Goal: Transaction & Acquisition: Obtain resource

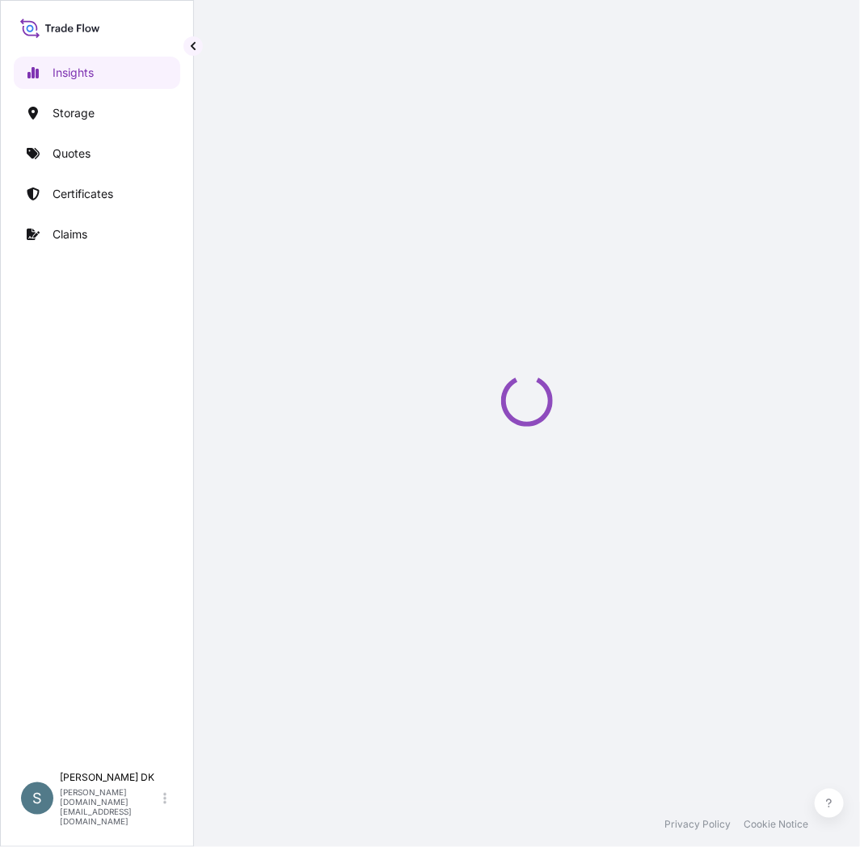
select select "2025"
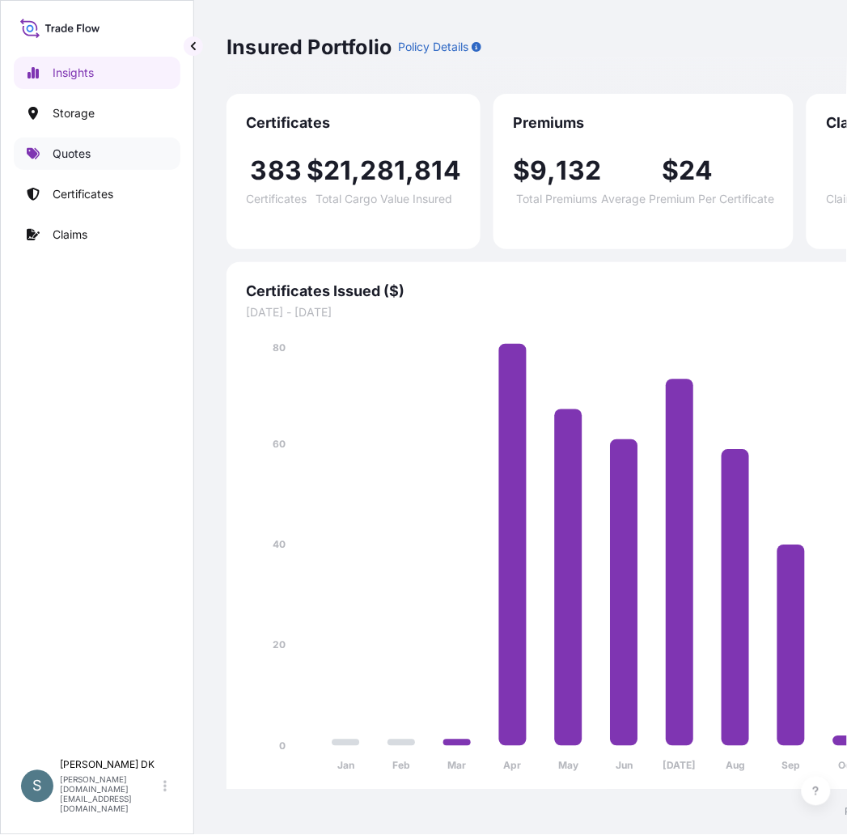
click at [90, 156] on p "Quotes" at bounding box center [72, 154] width 38 height 16
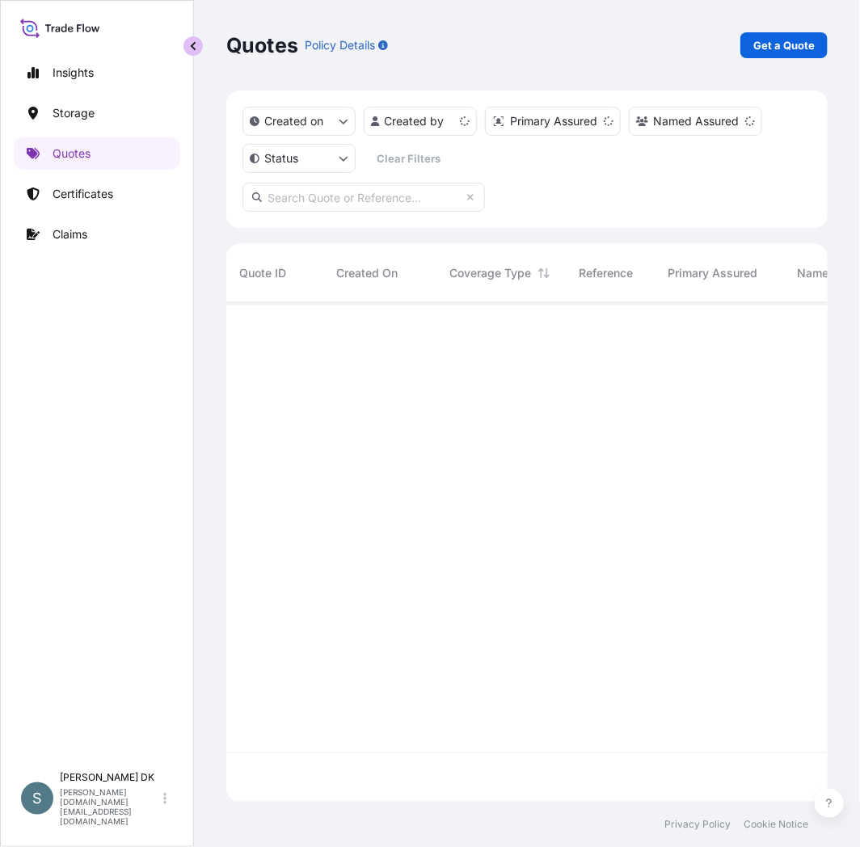
scroll to position [496, 588]
click at [184, 40] on button "button" at bounding box center [193, 45] width 19 height 19
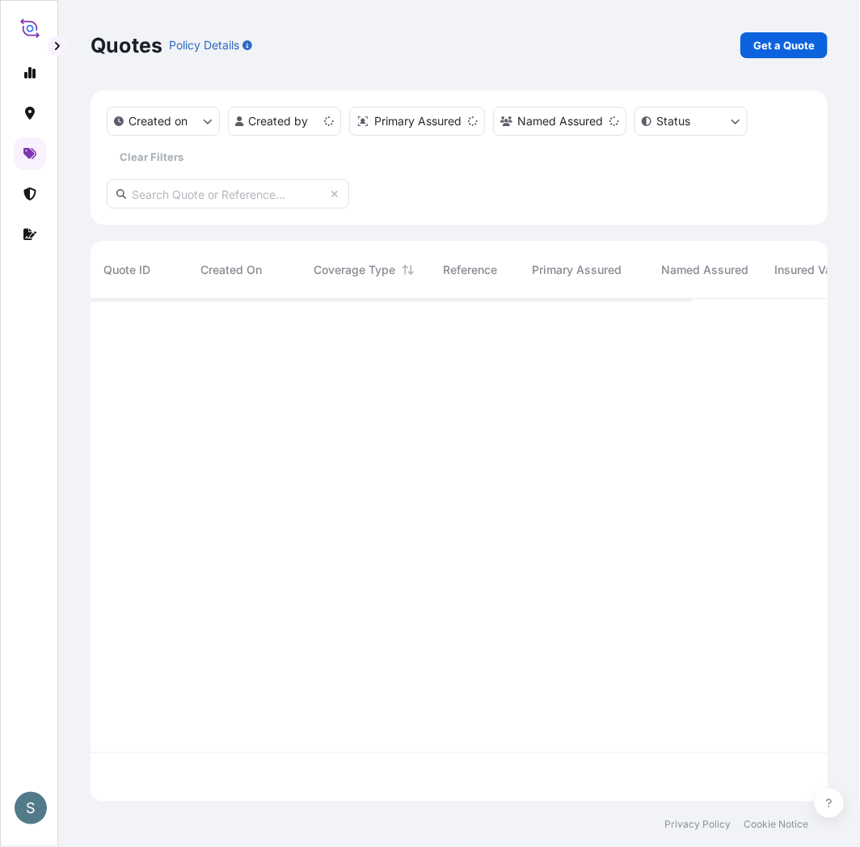
scroll to position [499, 724]
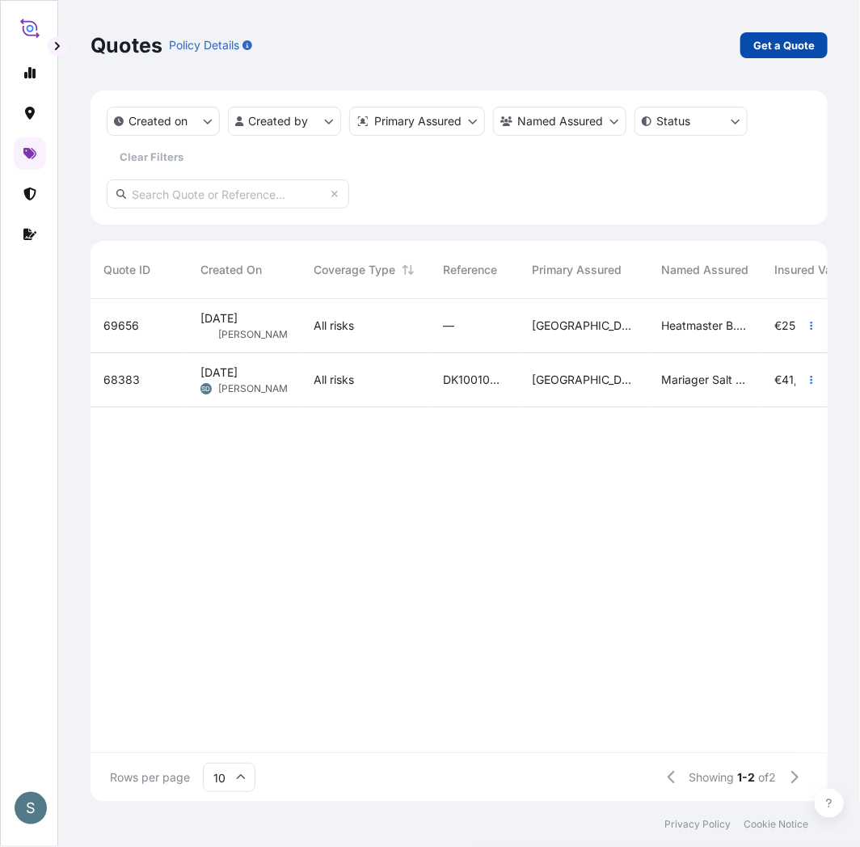
click at [783, 54] on link "Get a Quote" at bounding box center [784, 45] width 87 height 26
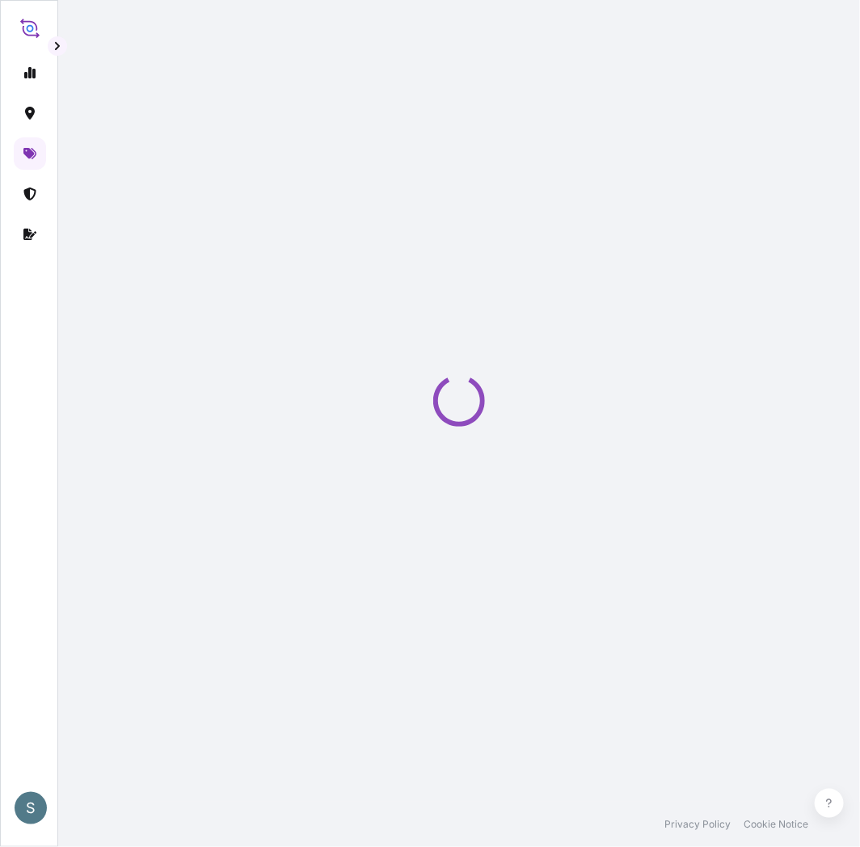
select select "Water"
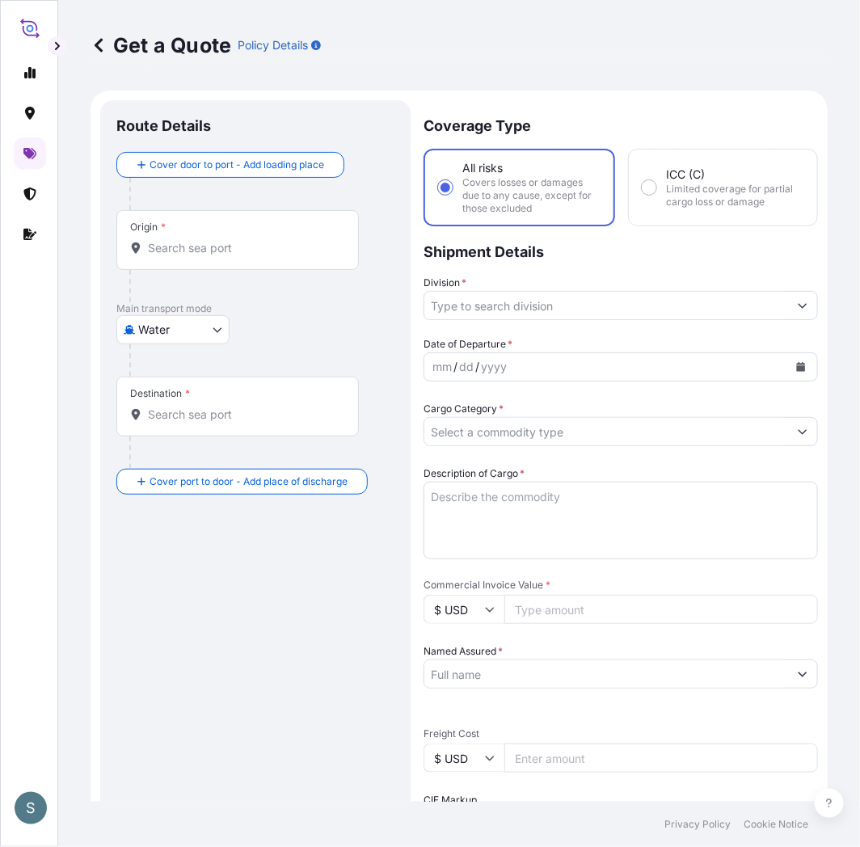
scroll to position [26, 0]
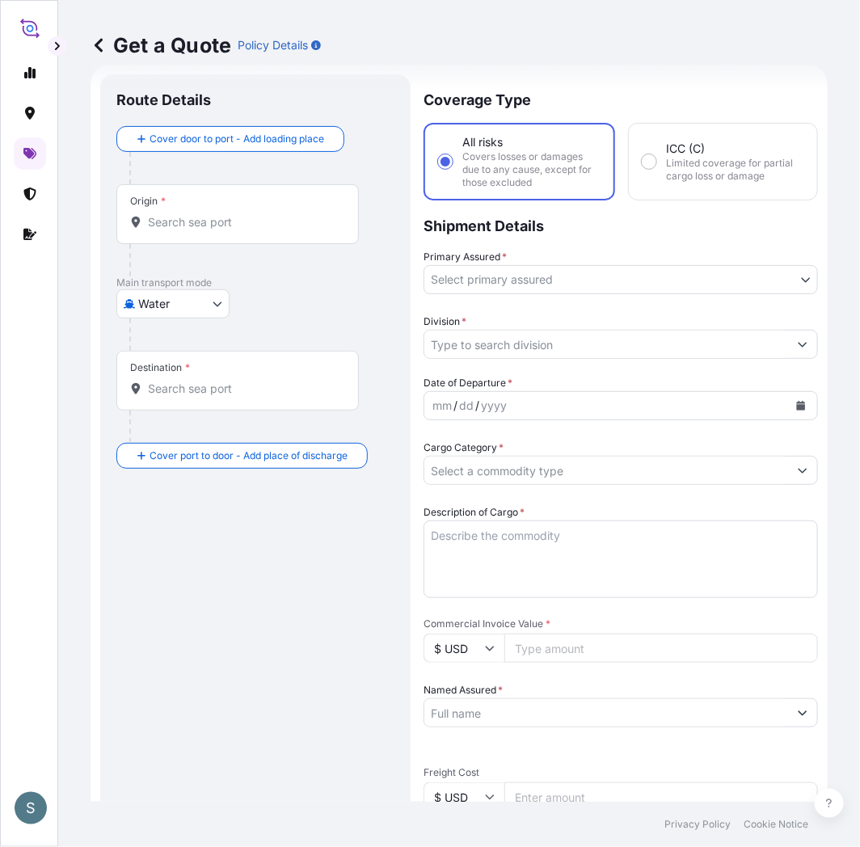
click at [291, 211] on div "Origin *" at bounding box center [237, 214] width 243 height 60
click at [291, 214] on input "Origin *" at bounding box center [243, 222] width 191 height 16
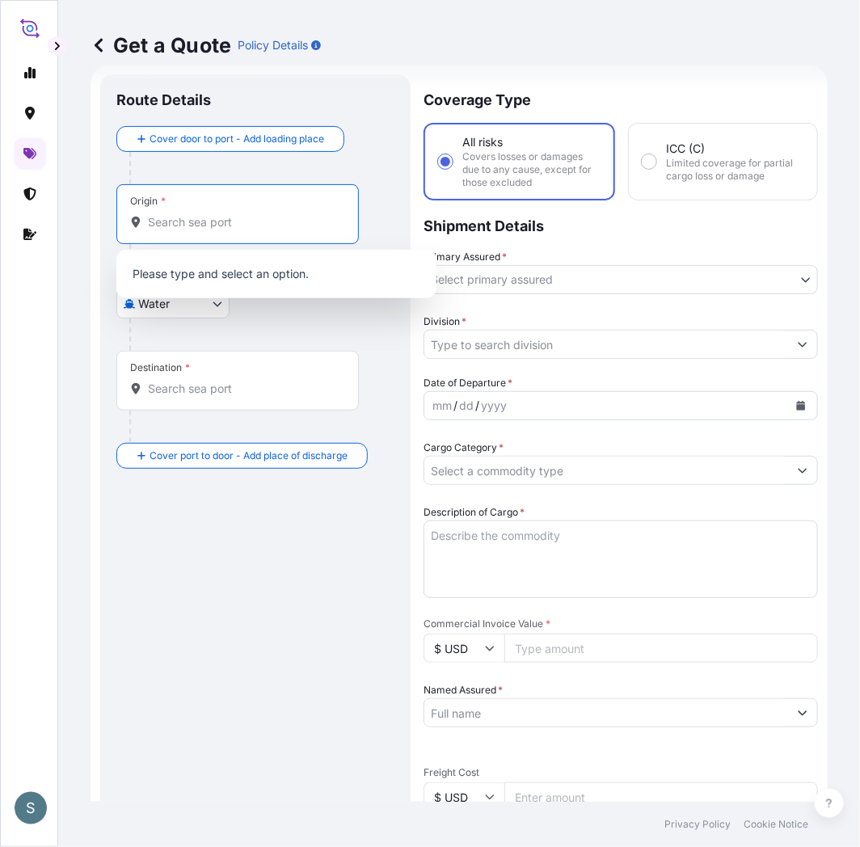
paste input "[GEOGRAPHIC_DATA], [GEOGRAPHIC_DATA]"
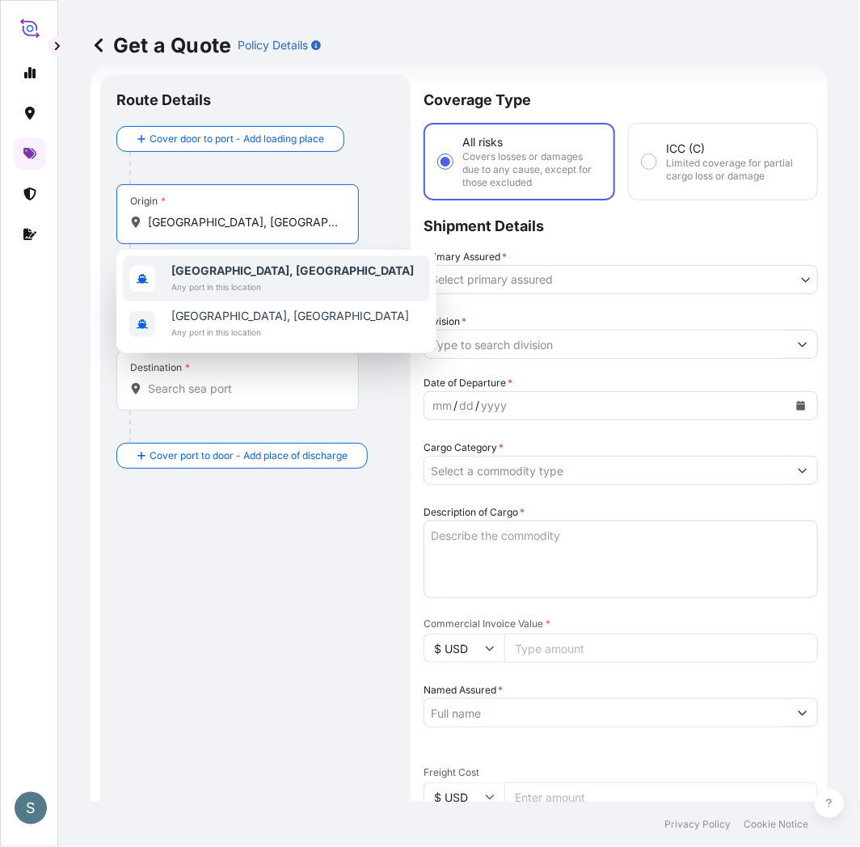
click at [246, 263] on span "[GEOGRAPHIC_DATA], [GEOGRAPHIC_DATA]" at bounding box center [292, 271] width 243 height 16
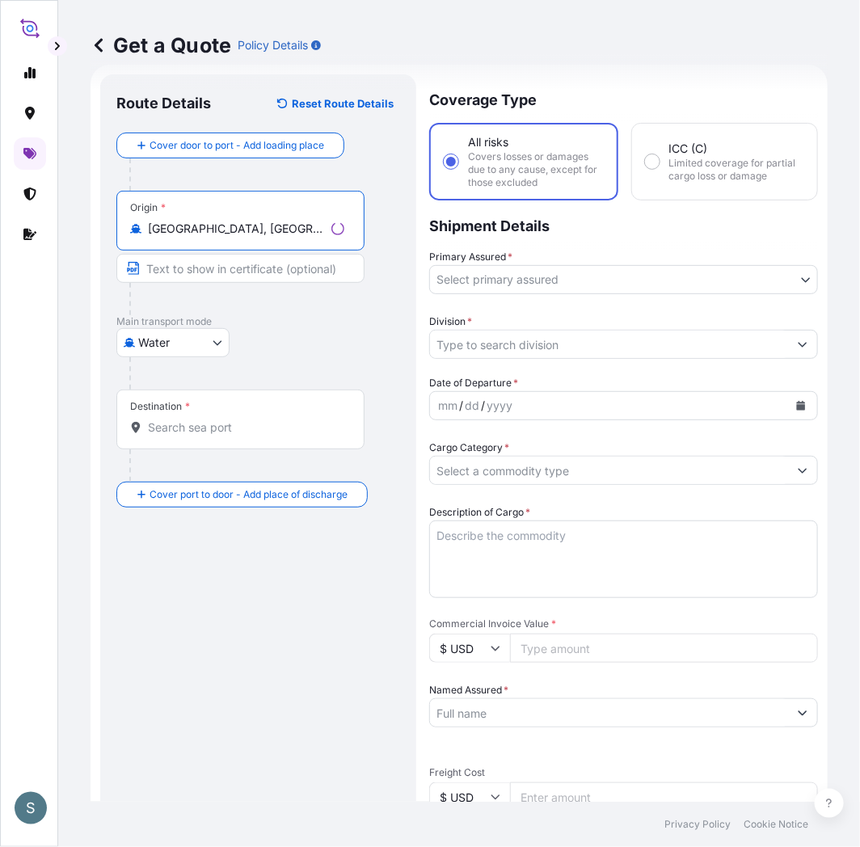
type input "[GEOGRAPHIC_DATA], [GEOGRAPHIC_DATA]"
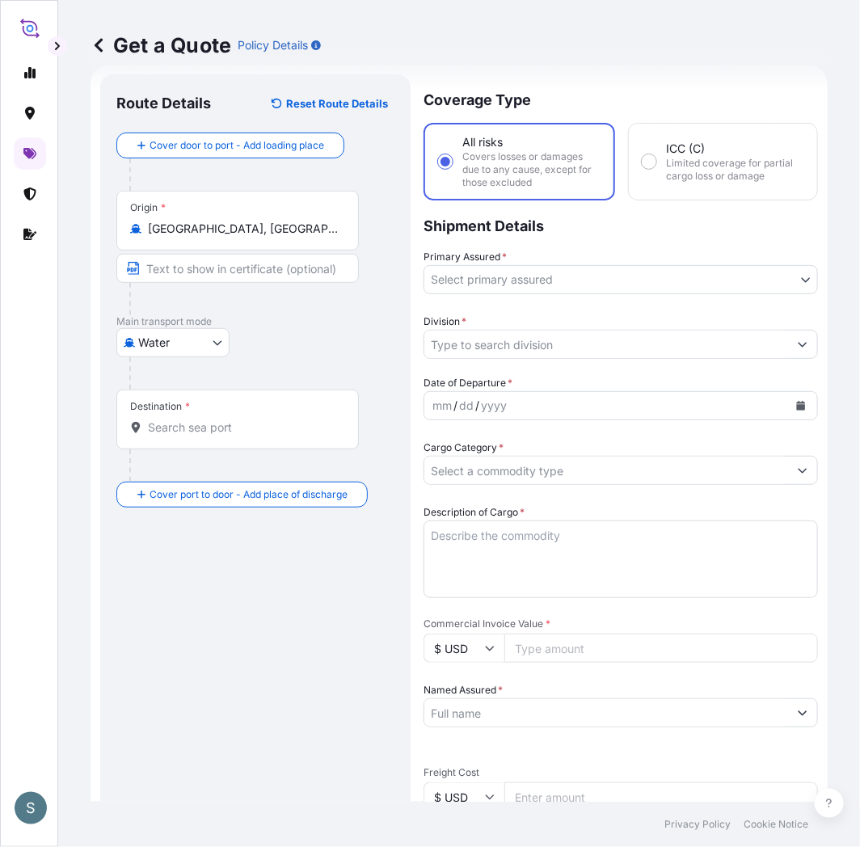
click at [203, 411] on div "Destination *" at bounding box center [237, 420] width 243 height 60
click at [203, 420] on input "Destination *" at bounding box center [243, 428] width 191 height 16
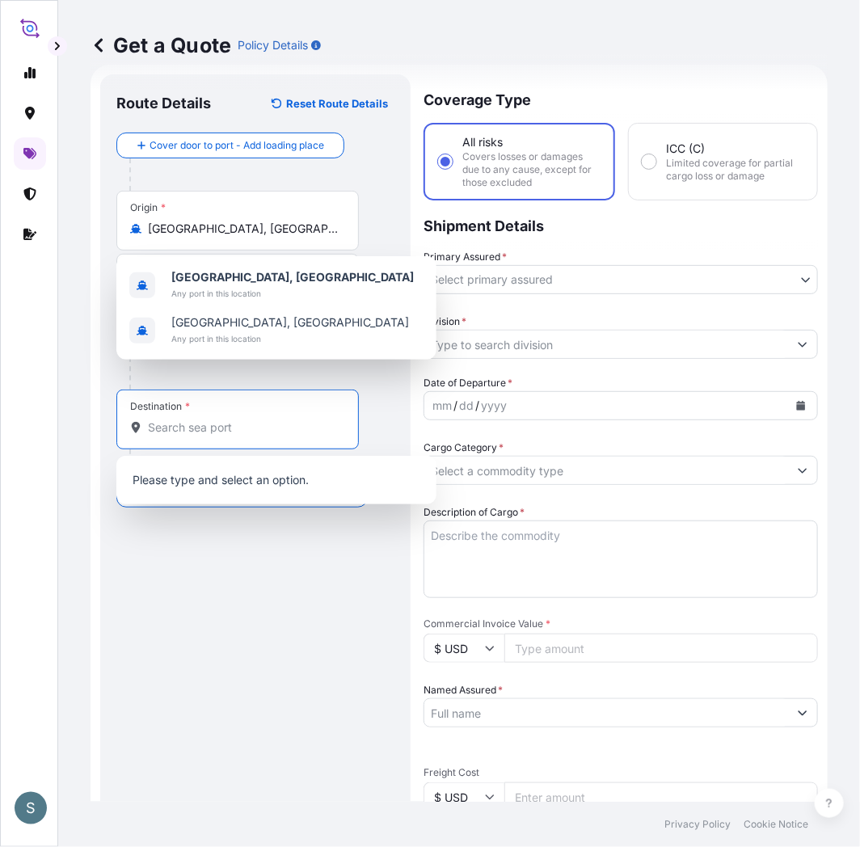
paste input "[GEOGRAPHIC_DATA], [GEOGRAPHIC_DATA]"
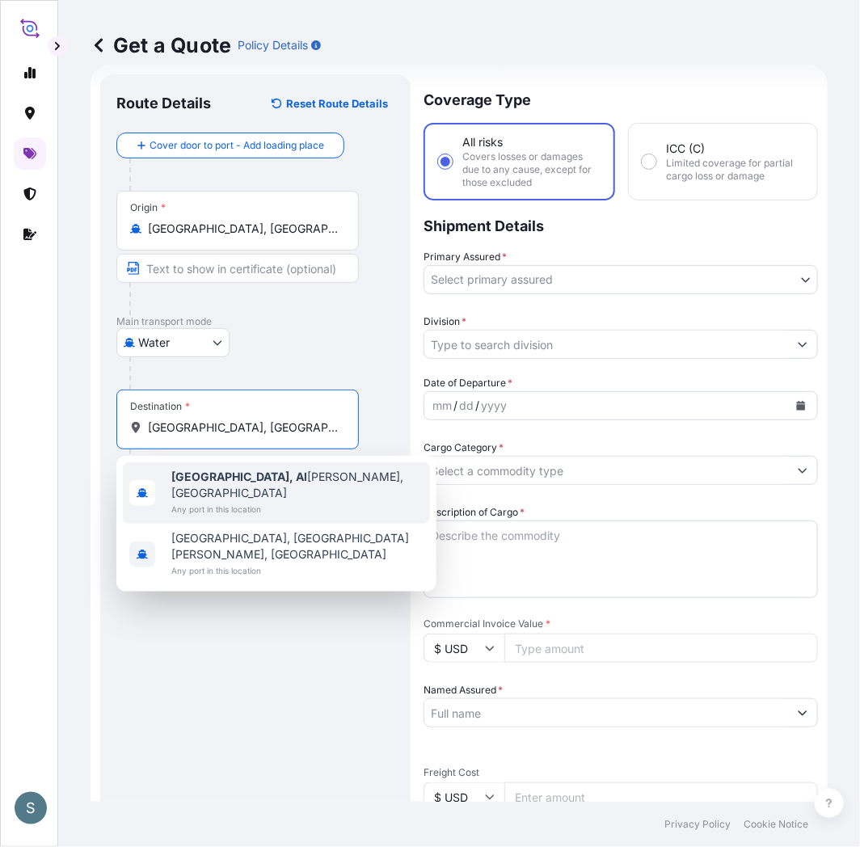
click at [260, 501] on span "Any port in this location" at bounding box center [297, 509] width 252 height 16
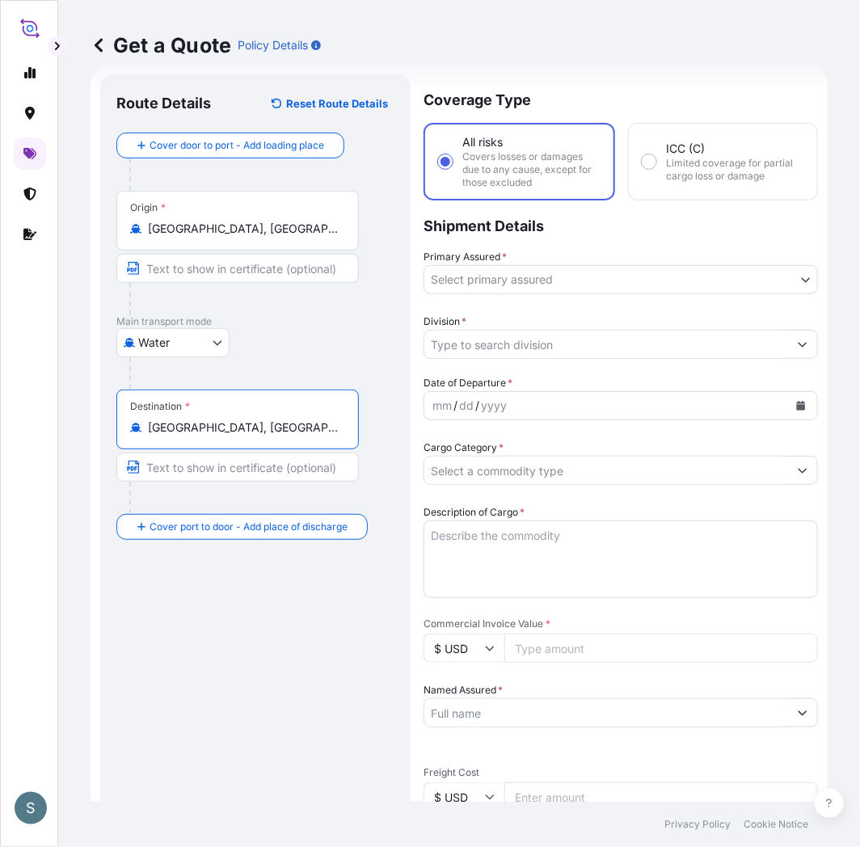
type input "[GEOGRAPHIC_DATA], [GEOGRAPHIC_DATA], [GEOGRAPHIC_DATA]"
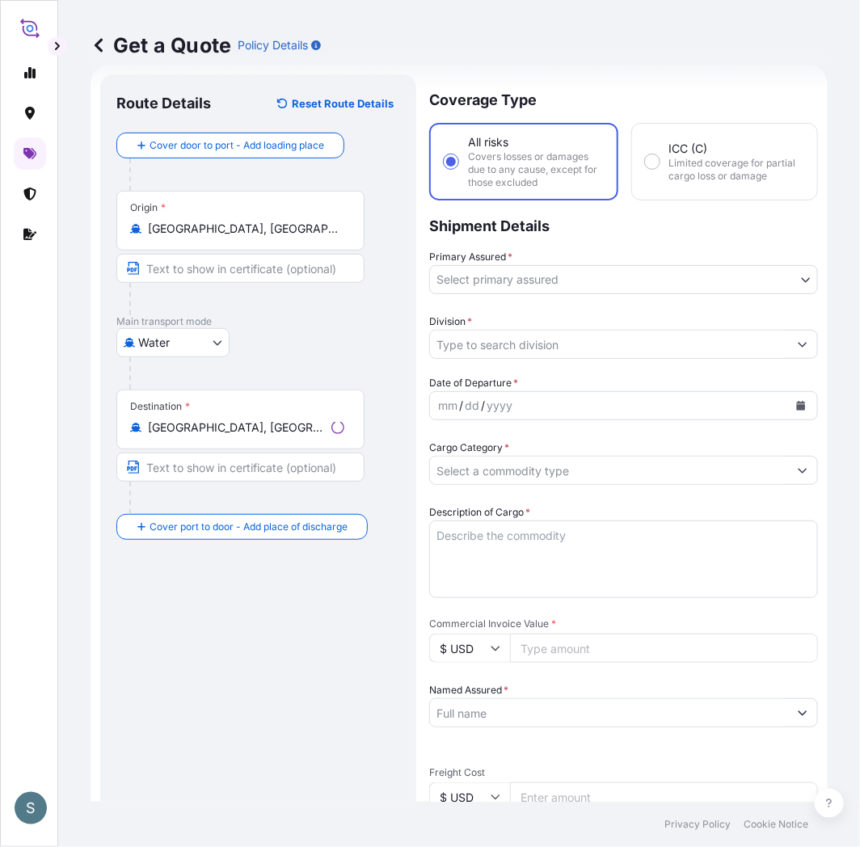
click at [246, 602] on div "Route Details Reset Route Details Cover door to port - Add loading place Place …" at bounding box center [258, 665] width 284 height 1149
click at [527, 275] on body "2 options available. S Get a Quote Policy Details Route Details Reset Route Det…" at bounding box center [430, 423] width 860 height 847
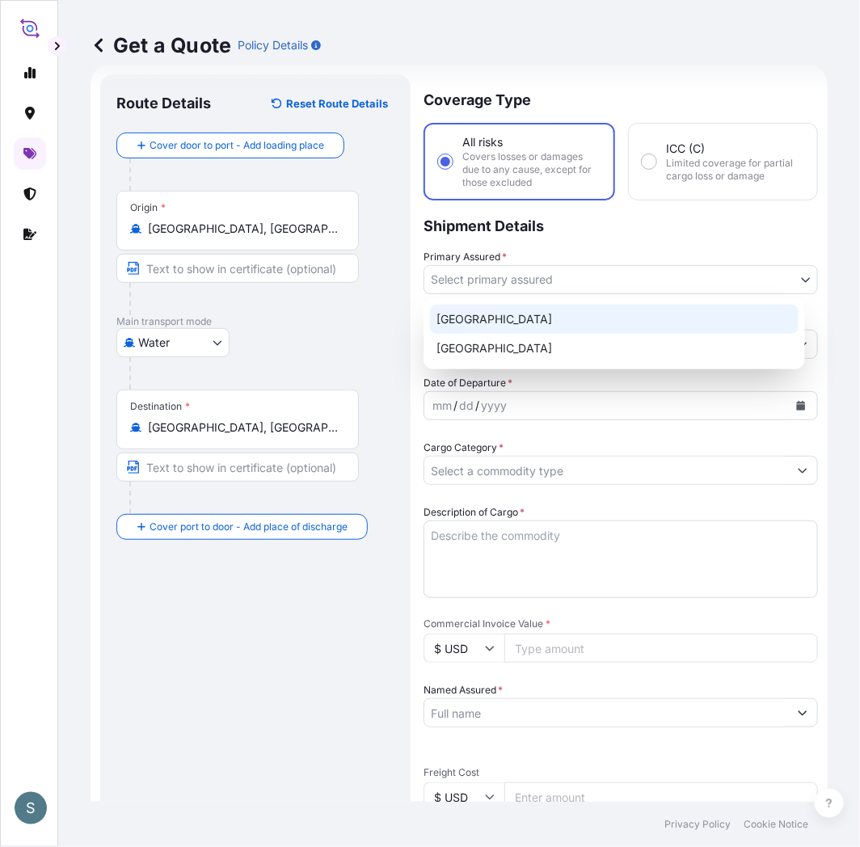
click at [509, 307] on div "[GEOGRAPHIC_DATA]" at bounding box center [614, 319] width 369 height 29
select select "31589"
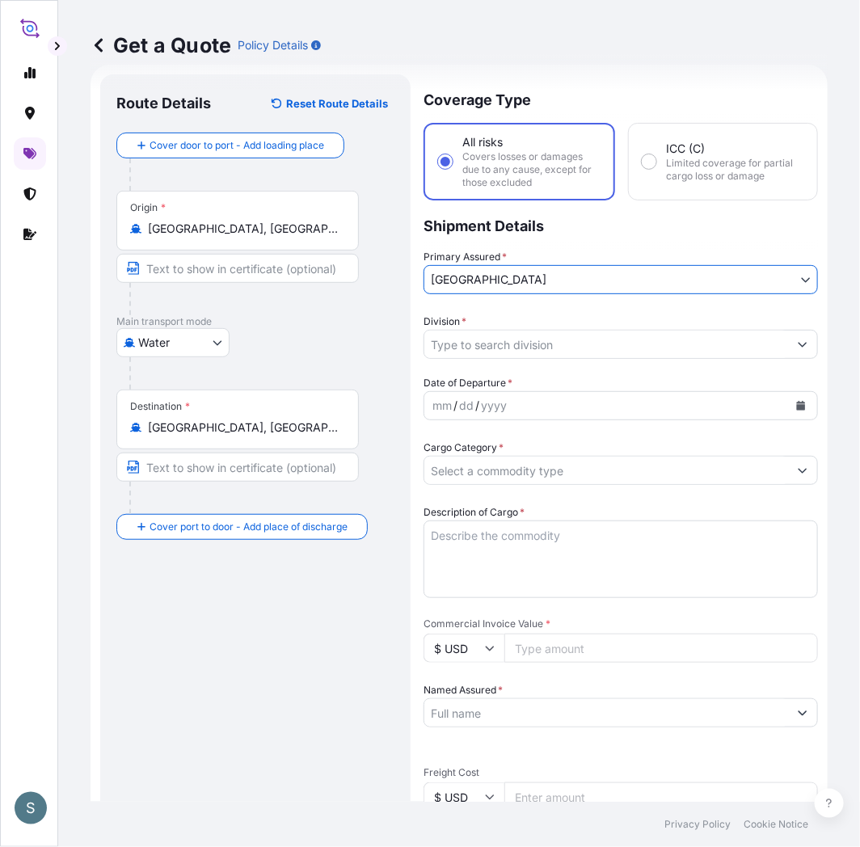
click at [493, 341] on input "Division *" at bounding box center [607, 344] width 364 height 29
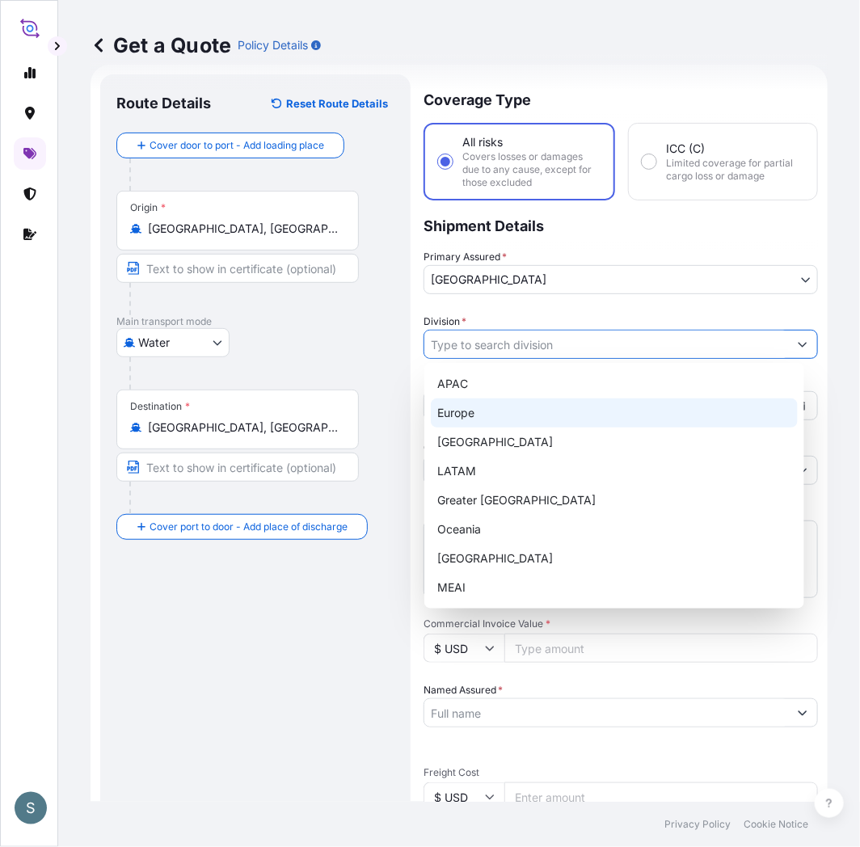
click at [467, 417] on div "Europe" at bounding box center [614, 413] width 367 height 29
type input "Europe"
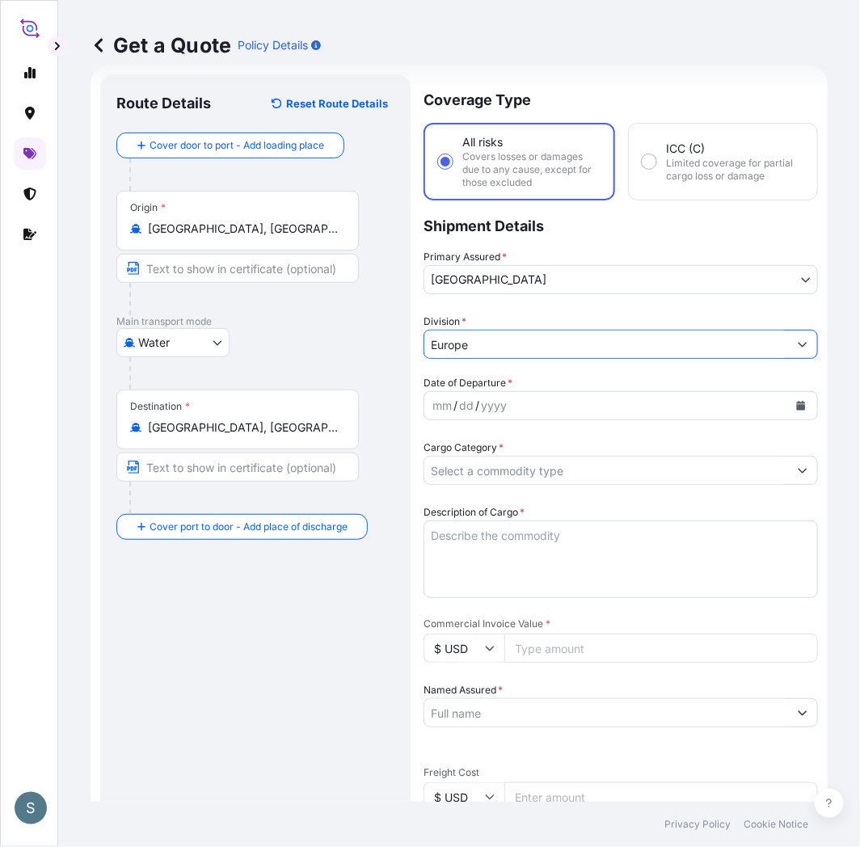
click at [483, 399] on div "yyyy" at bounding box center [494, 405] width 29 height 19
click at [797, 403] on icon "Calendar" at bounding box center [801, 406] width 9 height 10
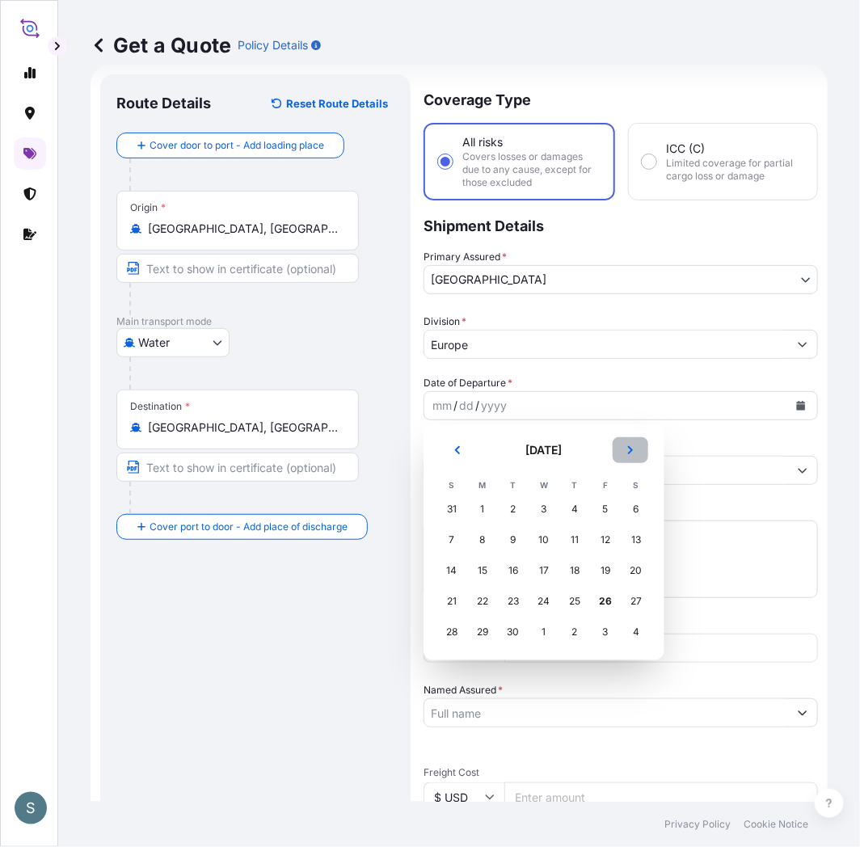
click at [623, 446] on button "Next" at bounding box center [631, 450] width 36 height 26
click at [532, 509] on div "1" at bounding box center [544, 509] width 29 height 29
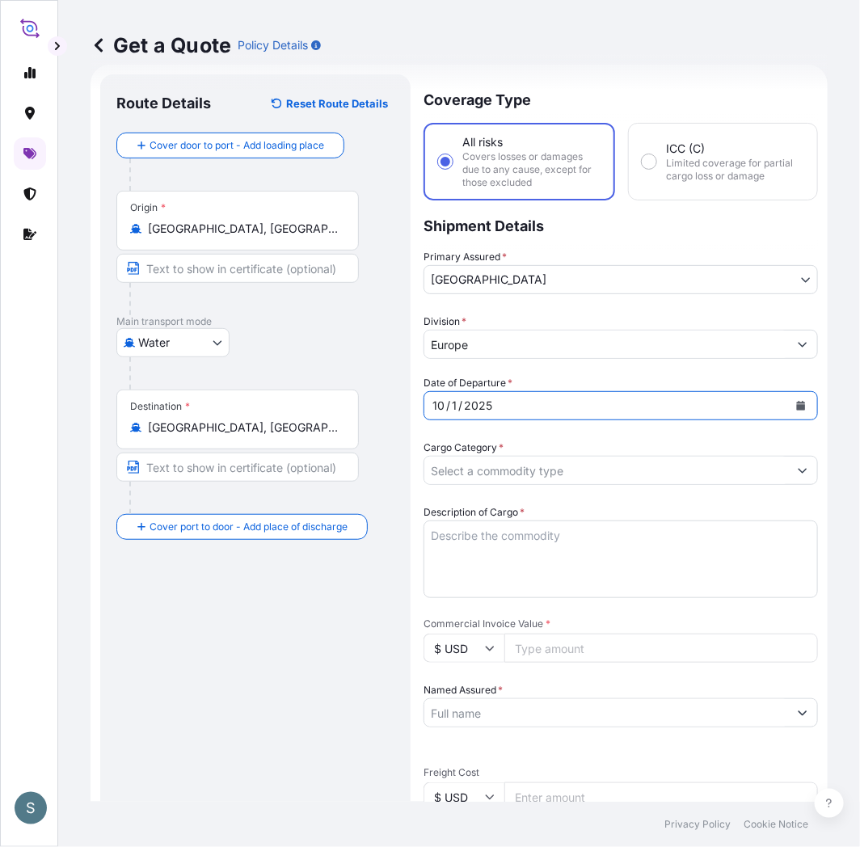
click at [208, 627] on div "Route Details Reset Route Details Cover door to port - Add loading place Place …" at bounding box center [255, 665] width 278 height 1149
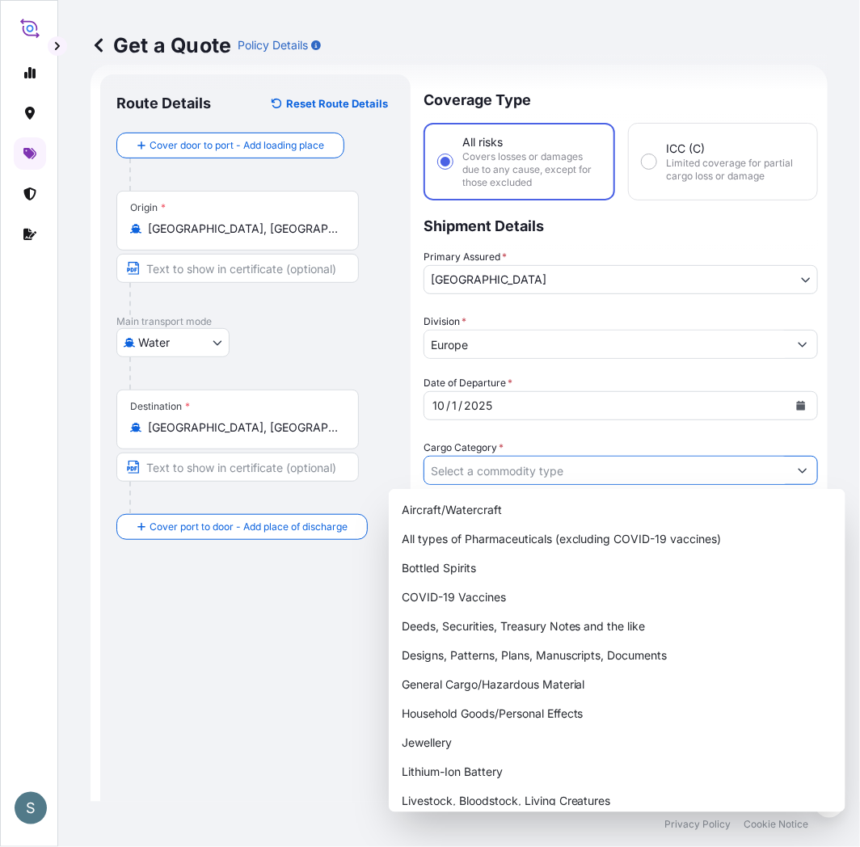
click at [471, 472] on input "Cargo Category *" at bounding box center [607, 470] width 364 height 29
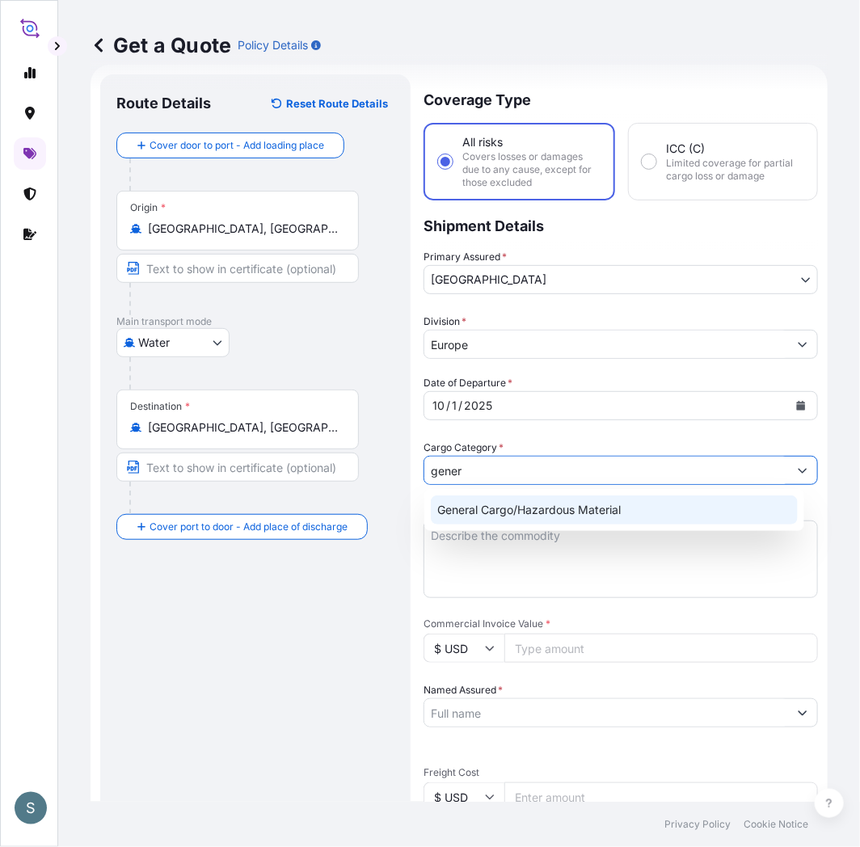
click at [471, 505] on div "General Cargo/Hazardous Material" at bounding box center [614, 510] width 367 height 29
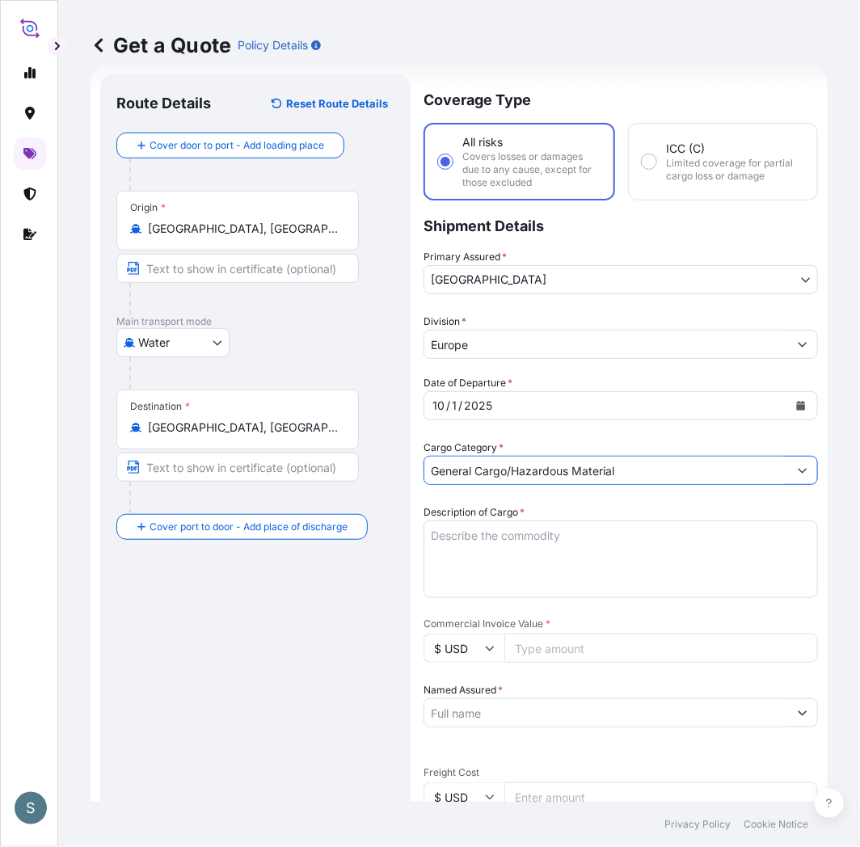
type input "General Cargo/Hazardous Material"
click at [251, 628] on div "Route Details Reset Route Details Cover door to port - Add loading place Place …" at bounding box center [255, 665] width 278 height 1149
click at [183, 621] on div "Route Details Reset Route Details Cover door to port - Add loading place Place …" at bounding box center [255, 665] width 278 height 1149
click at [439, 570] on textarea "Description of Cargo *" at bounding box center [621, 560] width 395 height 78
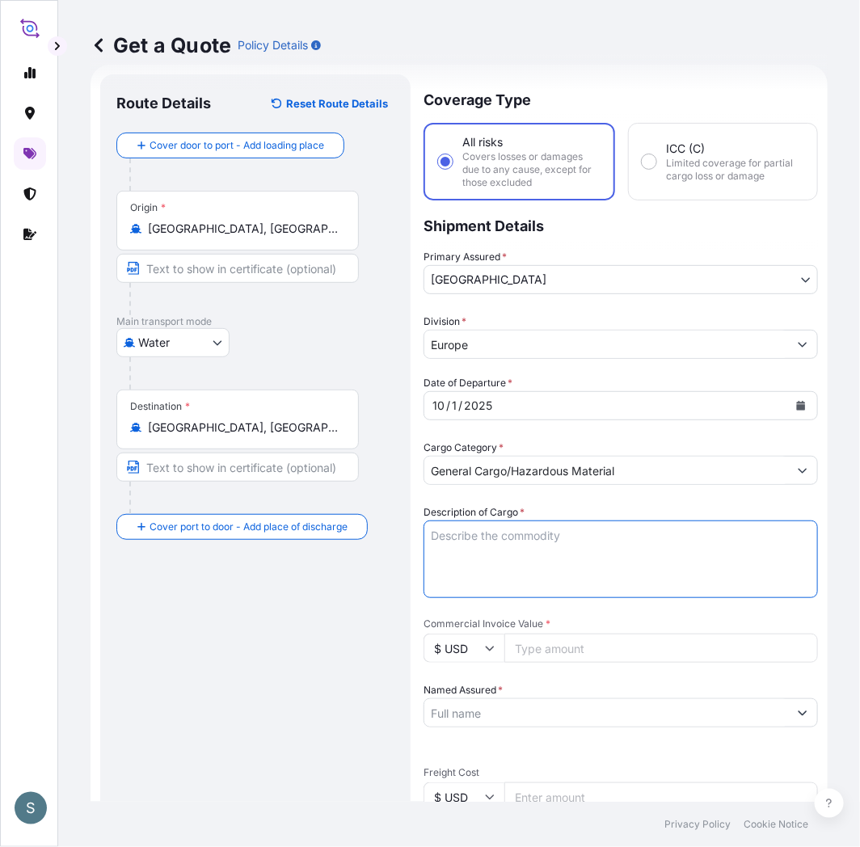
paste textarea "SANAL P, [MEDICAL_DATA], PHARMACEUTICAL QUALITY"
click at [429, 551] on textarea "SANAL P, [MEDICAL_DATA], PHARMACEUTICAL QUALITY" at bounding box center [621, 560] width 395 height 78
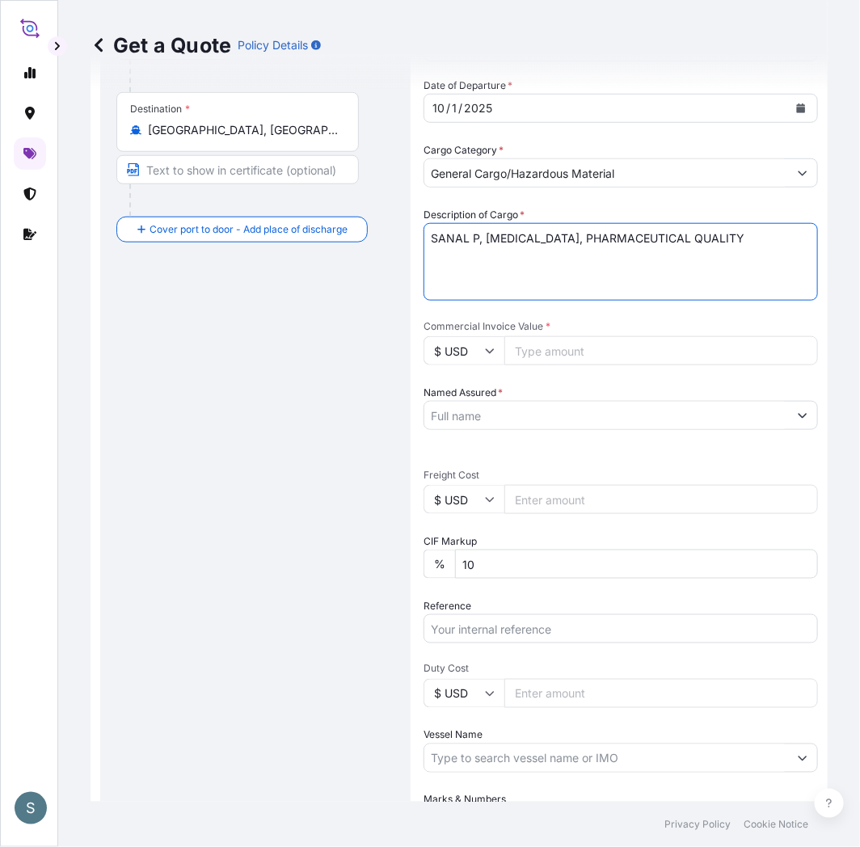
scroll to position [325, 0]
type textarea "SANAL P, [MEDICAL_DATA], PHARMACEUTICAL QUALITY"
click at [457, 505] on input "$ USD" at bounding box center [464, 498] width 81 height 29
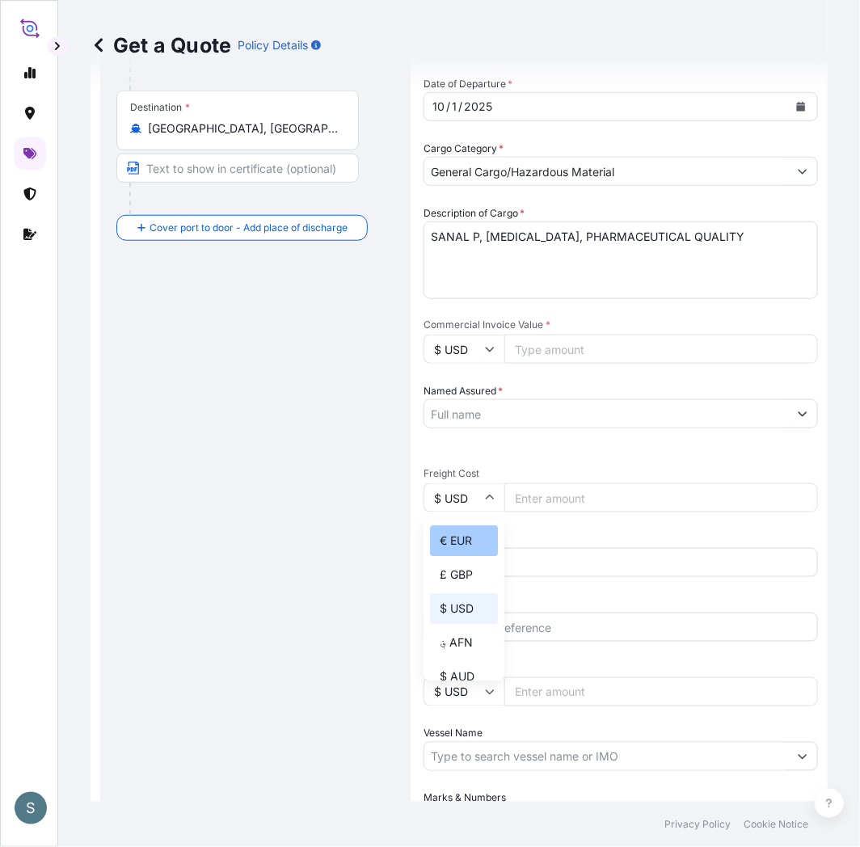
click at [462, 546] on div "€ EUR" at bounding box center [464, 541] width 68 height 31
type input "€ EUR"
click at [325, 497] on div "Route Details Reset Route Details Cover door to port - Add loading place Place …" at bounding box center [255, 365] width 278 height 1149
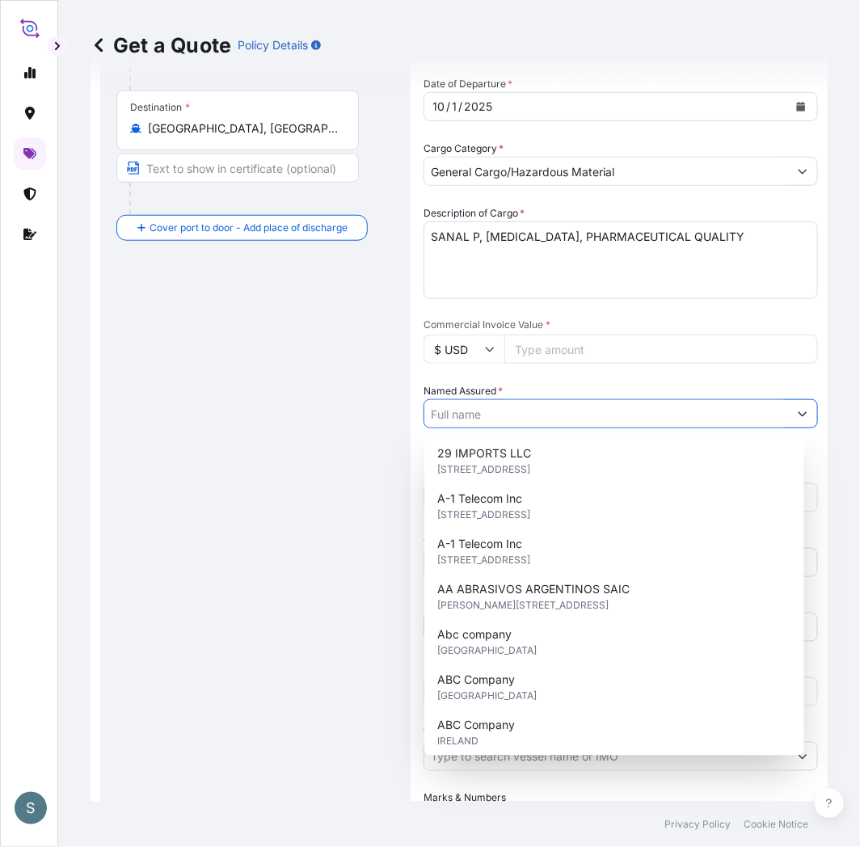
click at [527, 409] on input "Named Assured *" at bounding box center [607, 413] width 364 height 29
paste input "Mariager Salt Specialties A/S"
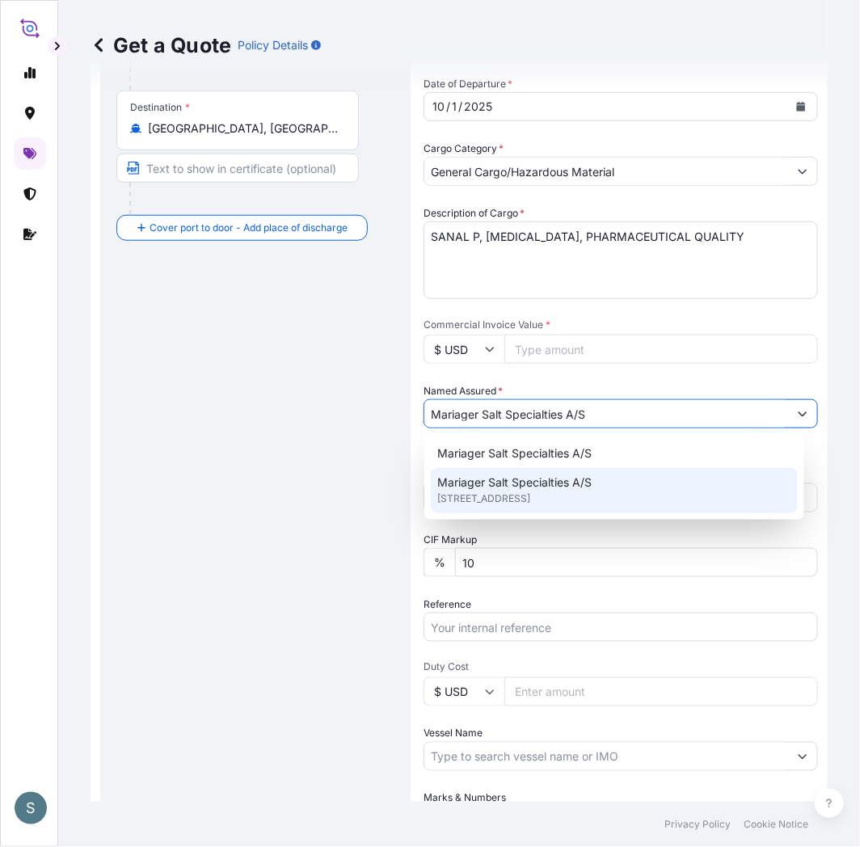
click at [586, 485] on span "Mariager Salt Specialties A/S" at bounding box center [514, 483] width 154 height 16
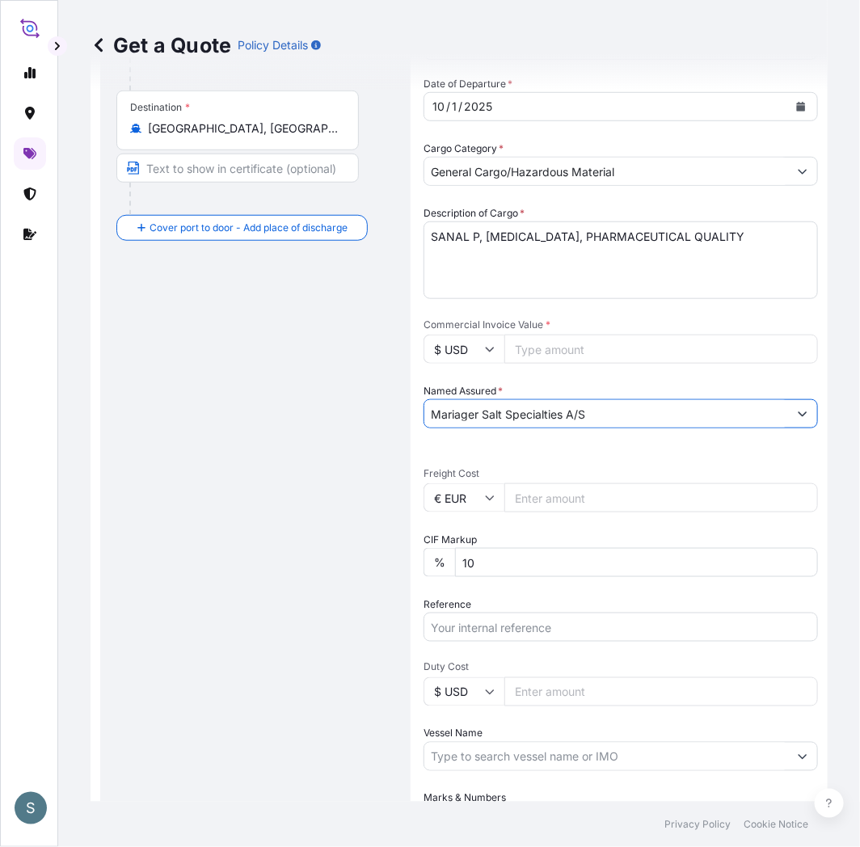
type input "Mariager Salt Specialties A/S"
click at [273, 514] on div "Route Details Reset Route Details Cover door to port - Add loading place Place …" at bounding box center [255, 365] width 278 height 1149
click at [542, 353] on input "Commercial Invoice Value *" at bounding box center [662, 349] width 314 height 29
click at [467, 345] on input "$ USD" at bounding box center [464, 349] width 81 height 29
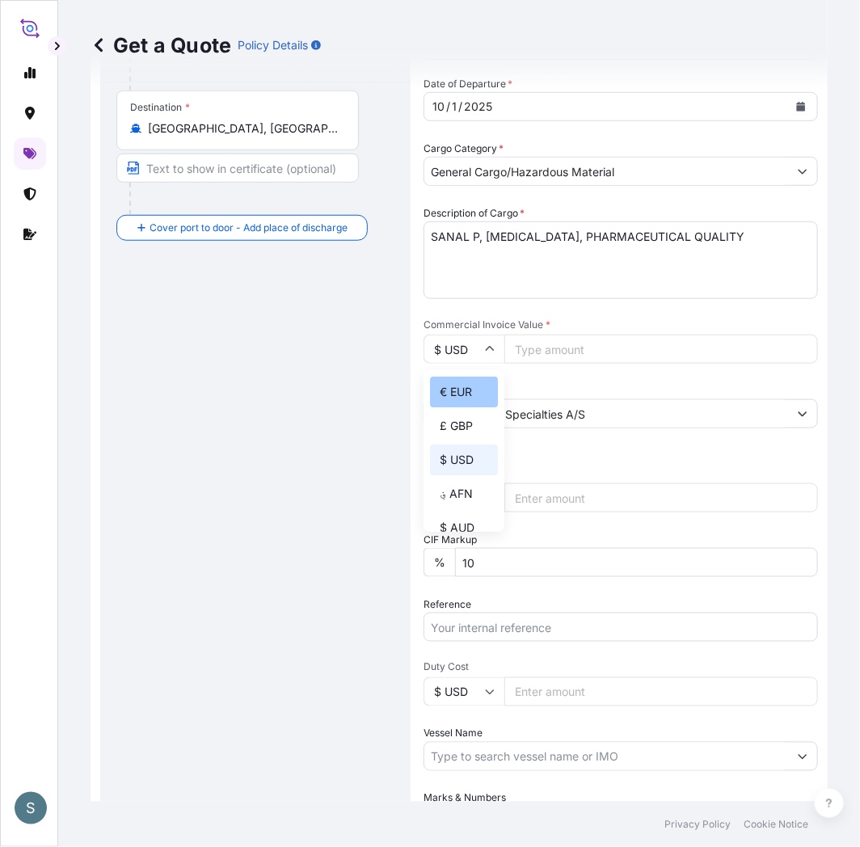
click at [480, 388] on div "€ EUR" at bounding box center [464, 392] width 68 height 31
type input "€ EUR"
click at [530, 353] on input "Commercial Invoice Value *" at bounding box center [662, 349] width 314 height 29
paste input "12201.00"
type input "12201.00"
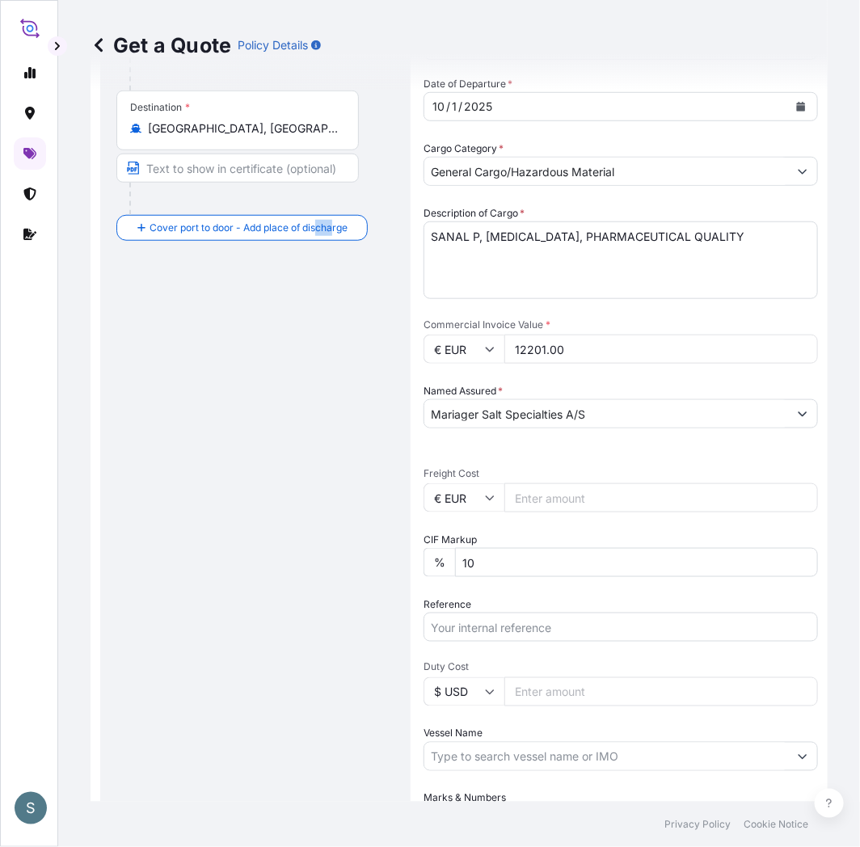
drag, startPoint x: 336, startPoint y: 413, endPoint x: 319, endPoint y: 412, distance: 17.0
click at [319, 412] on div "Route Details Reset Route Details Cover door to port - Add loading place Place …" at bounding box center [255, 365] width 278 height 1149
click at [340, 329] on div "Route Details Reset Route Details Cover door to port - Add loading place Place …" at bounding box center [255, 365] width 278 height 1149
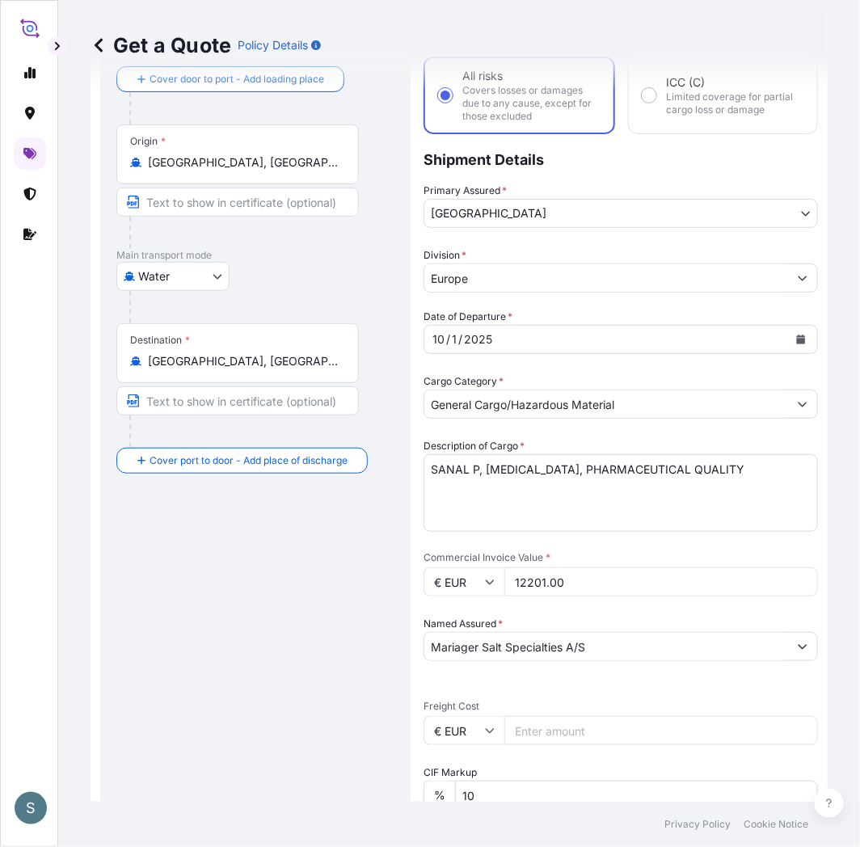
scroll to position [0, 0]
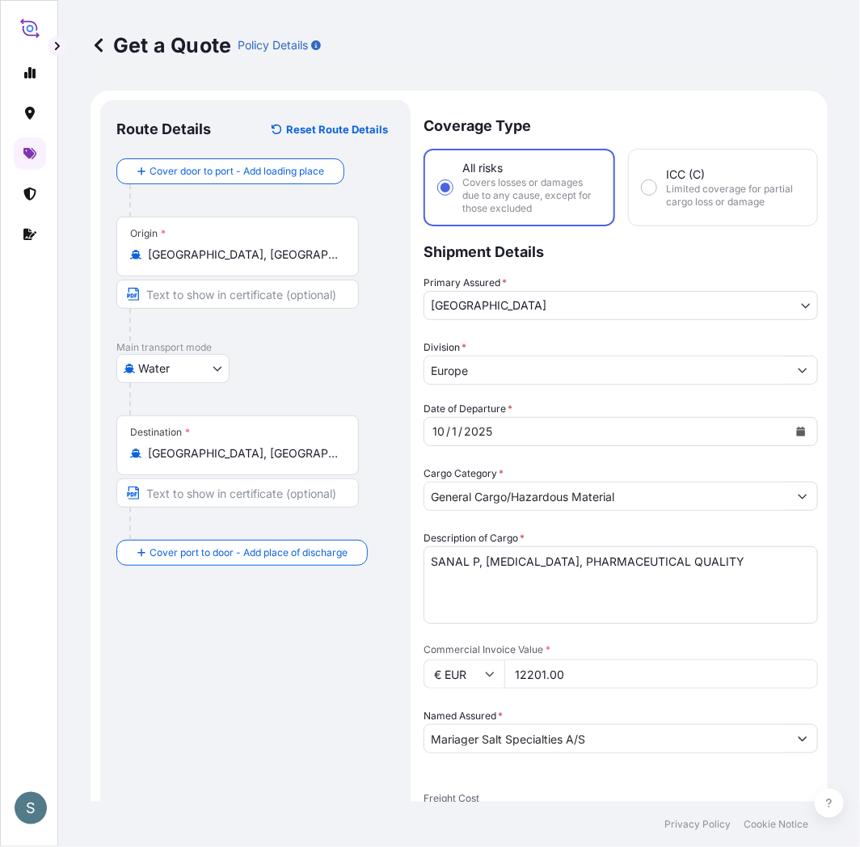
click at [95, 45] on icon at bounding box center [99, 45] width 8 height 14
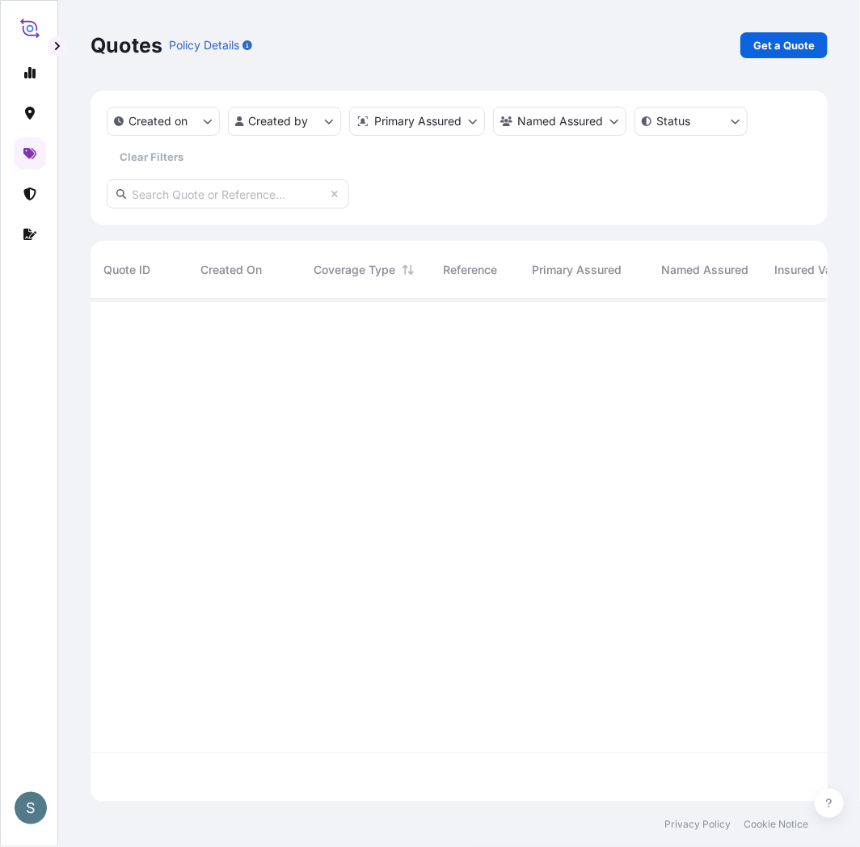
scroll to position [499, 724]
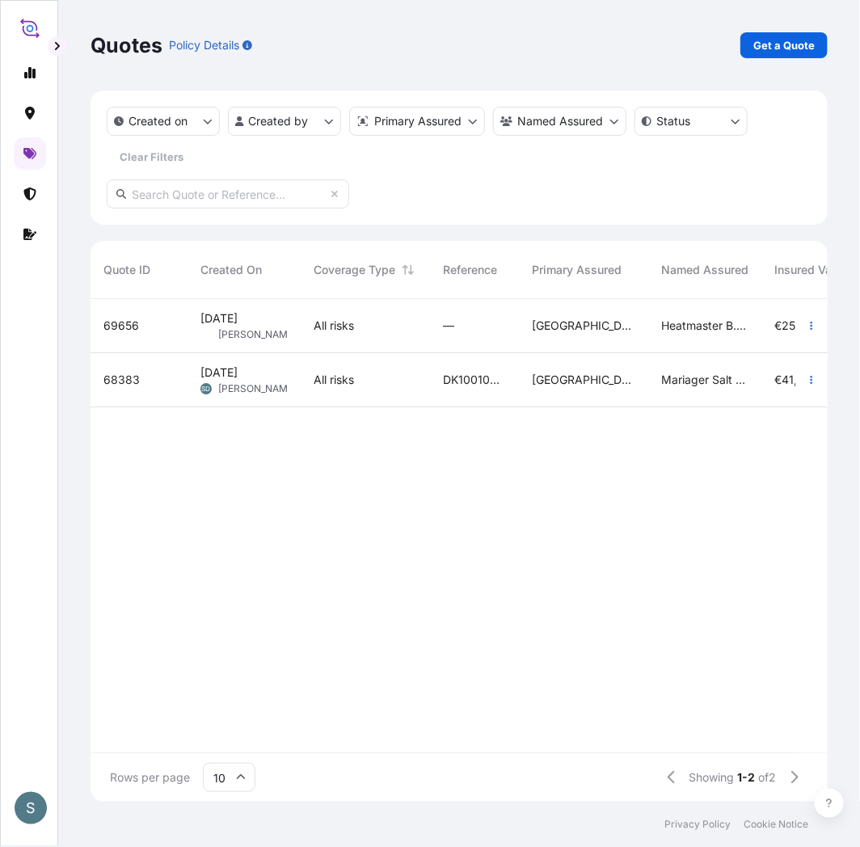
click at [268, 199] on input "text" at bounding box center [228, 194] width 243 height 29
paste input "2599730"
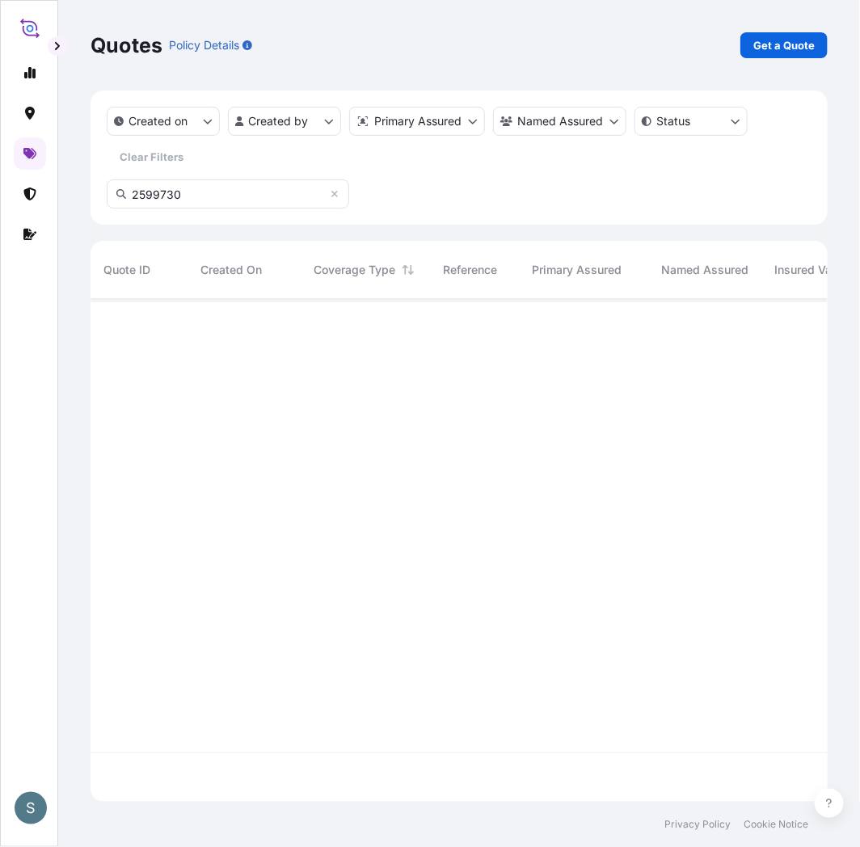
scroll to position [548, 724]
click at [337, 199] on input "2599730" at bounding box center [228, 194] width 243 height 29
type input "2599730"
click at [336, 198] on icon at bounding box center [335, 194] width 10 height 10
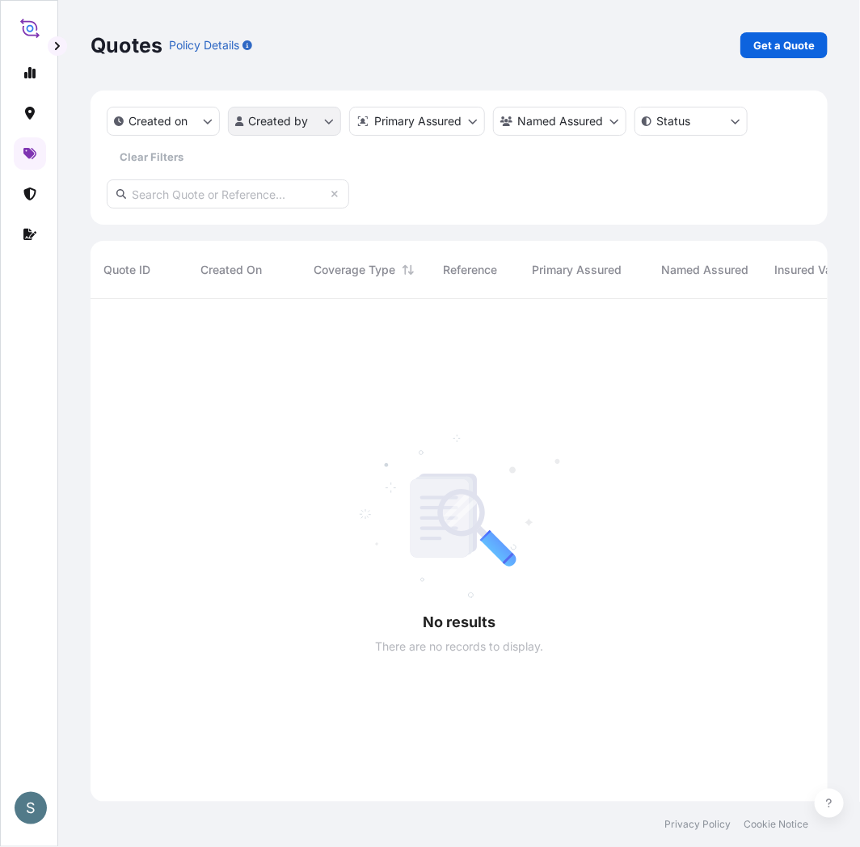
scroll to position [15, 14]
click at [284, 117] on html "S Quotes Policy Details Get a Quote Created on Created by Primary Assured Named…" at bounding box center [430, 423] width 860 height 847
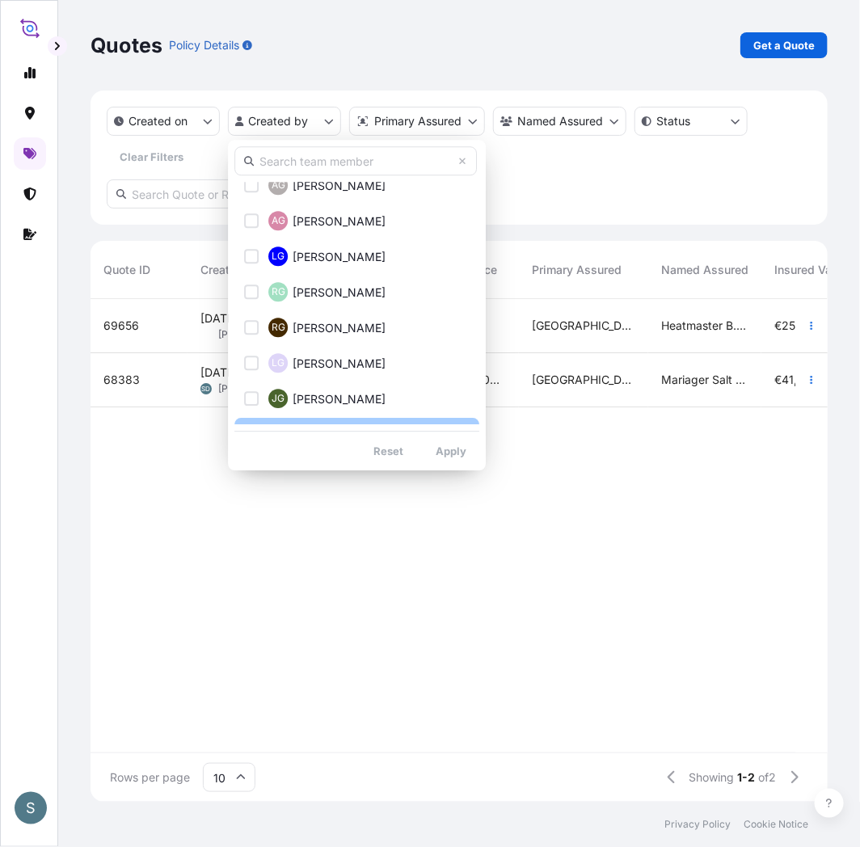
scroll to position [3308, 0]
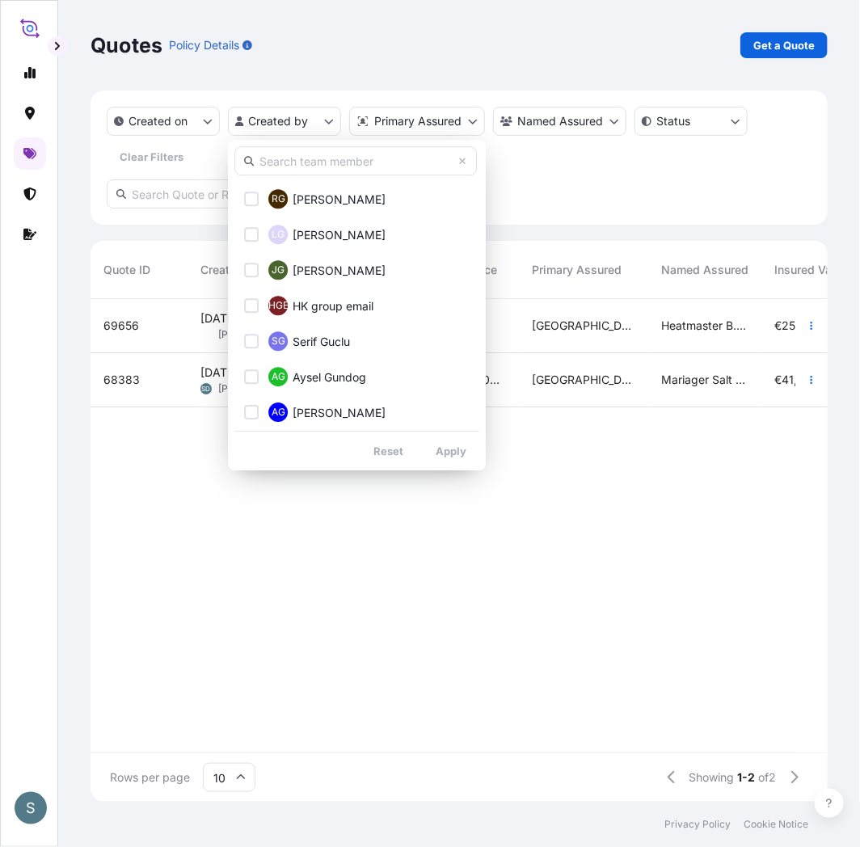
click at [125, 490] on html "S Quotes Policy Details Get a Quote Created on Created by Primary Assured Named…" at bounding box center [430, 423] width 860 height 847
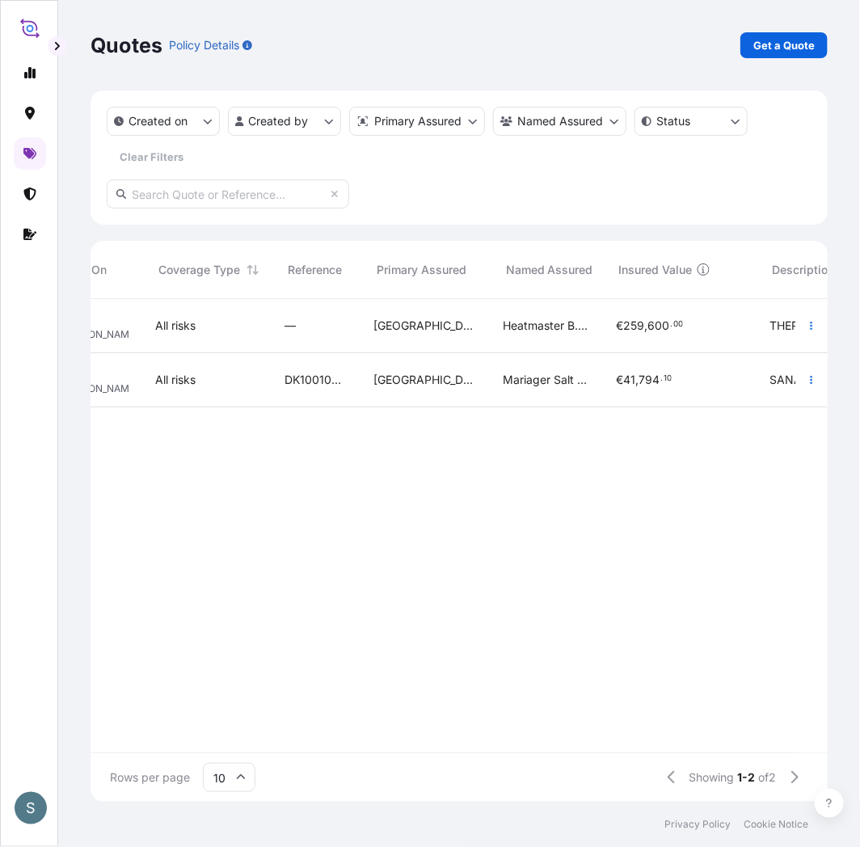
scroll to position [0, 155]
click at [19, 157] on link at bounding box center [30, 153] width 32 height 32
